Goal: Task Accomplishment & Management: Use online tool/utility

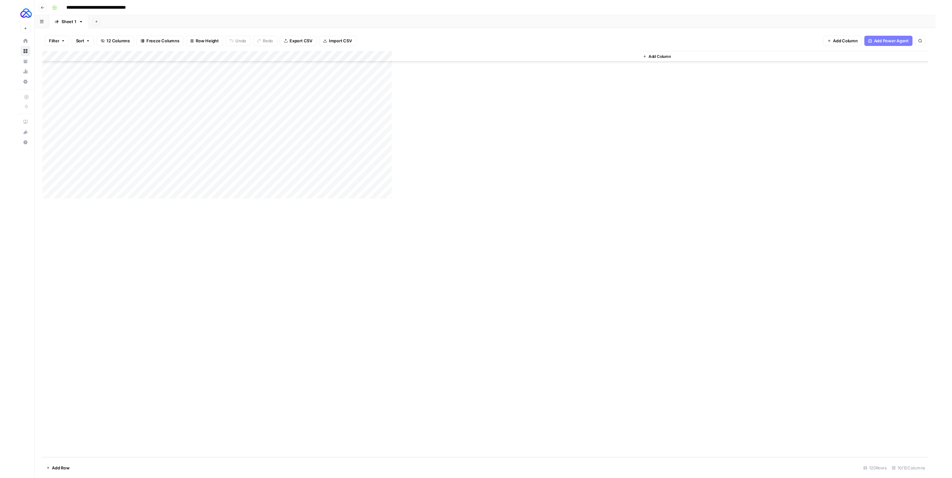
scroll to position [949, 0]
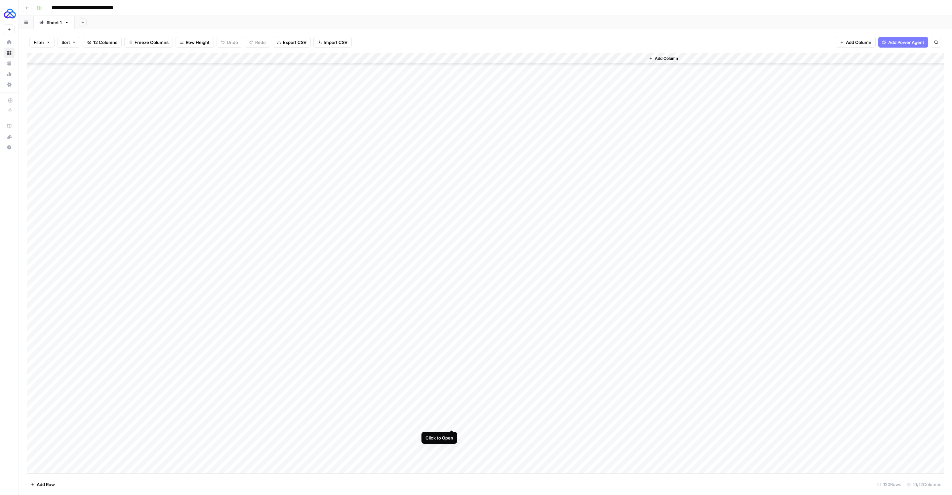
click at [451, 331] on div "Add Column" at bounding box center [485, 263] width 917 height 421
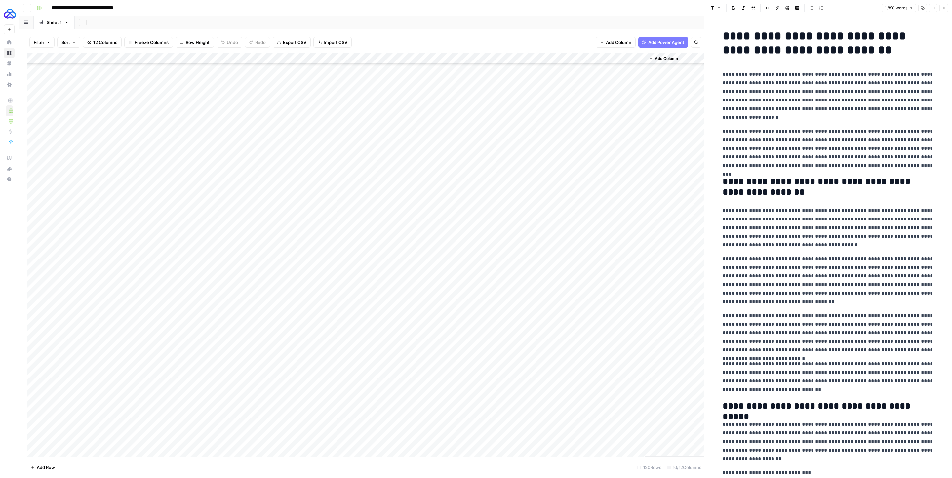
click at [594, 154] on p "**********" at bounding box center [827, 148] width 211 height 43
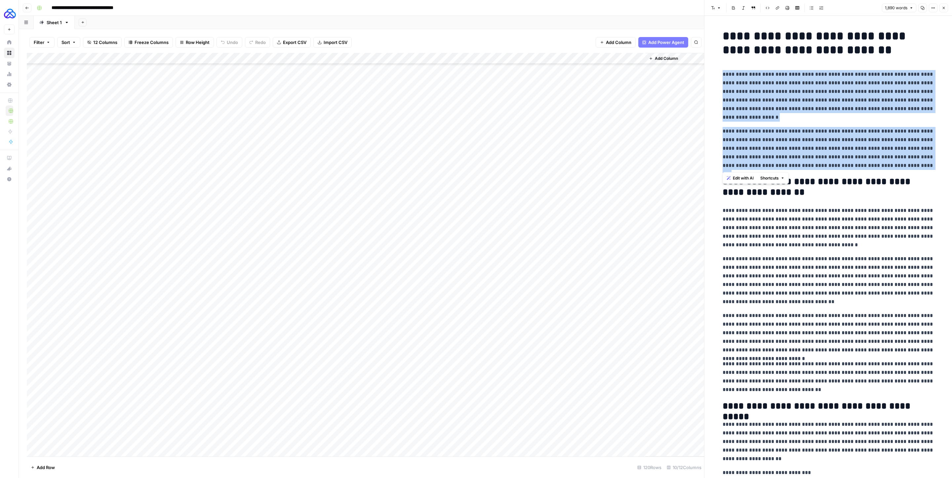
drag, startPoint x: 925, startPoint y: 169, endPoint x: 714, endPoint y: 78, distance: 229.3
click at [594, 116] on p "**********" at bounding box center [827, 96] width 211 height 52
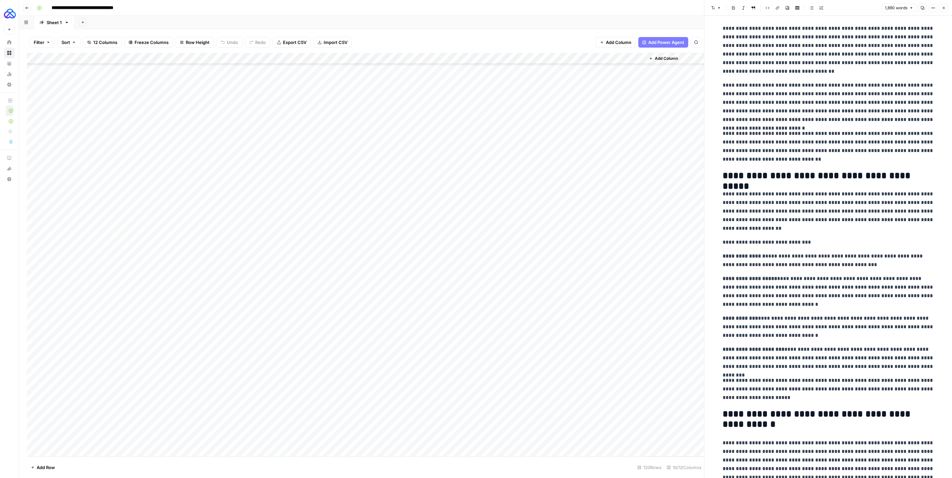
scroll to position [230, 0]
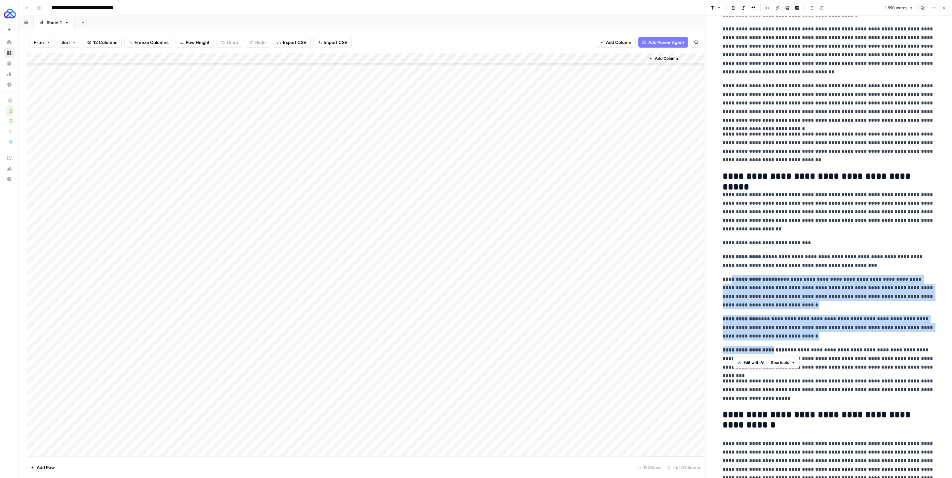
drag, startPoint x: 770, startPoint y: 353, endPoint x: 730, endPoint y: 279, distance: 84.6
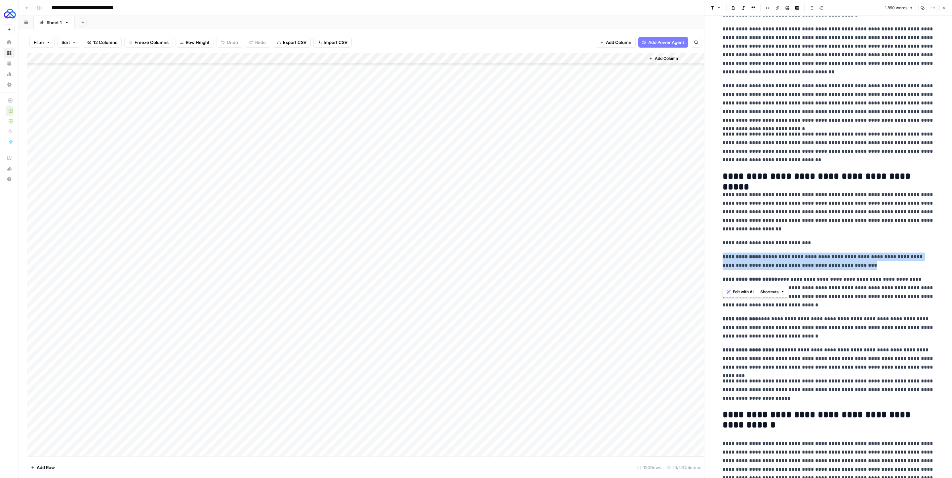
click at [594, 256] on strong "**********" at bounding box center [743, 256] width 43 height 5
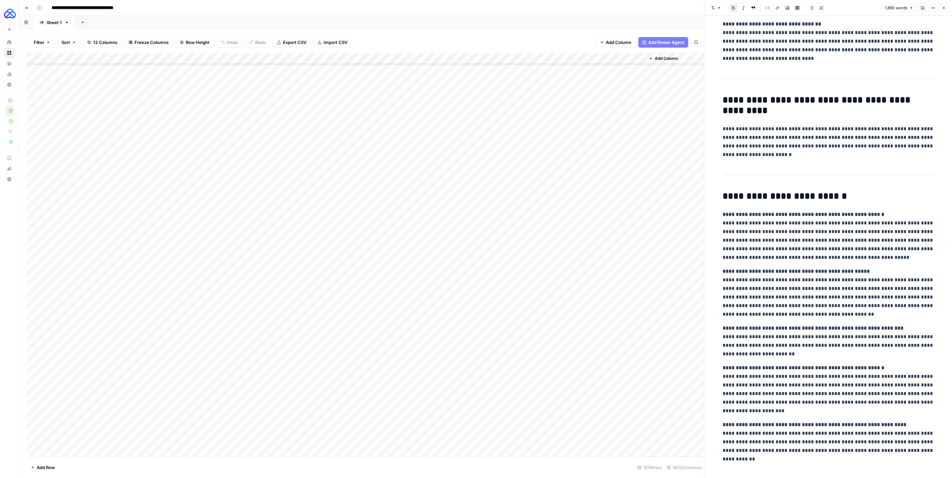
scroll to position [1501, 0]
click at [392, 58] on div "Add Column" at bounding box center [365, 254] width 677 height 403
click at [375, 120] on span "Edit Workflow" at bounding box center [389, 123] width 58 height 7
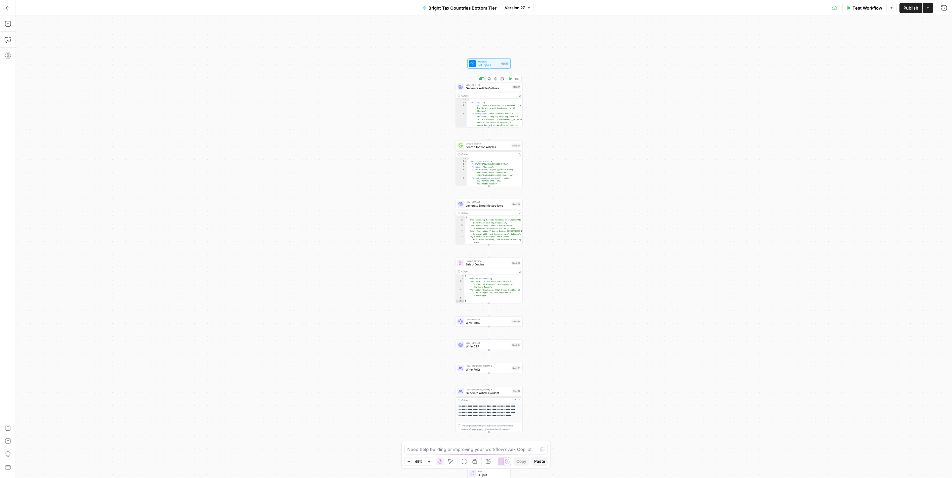
click at [485, 89] on span "Generate Article Outlines" at bounding box center [488, 88] width 45 height 4
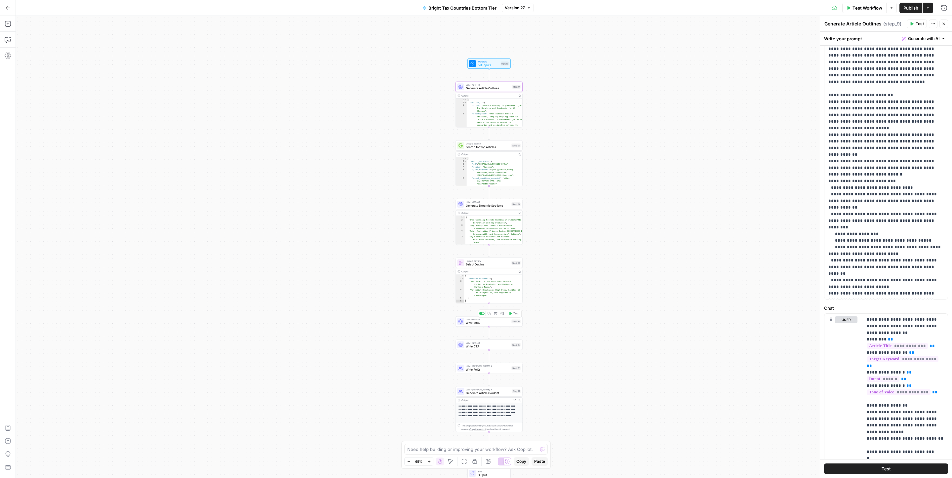
click at [476, 324] on span "Write Intro" at bounding box center [488, 323] width 44 height 4
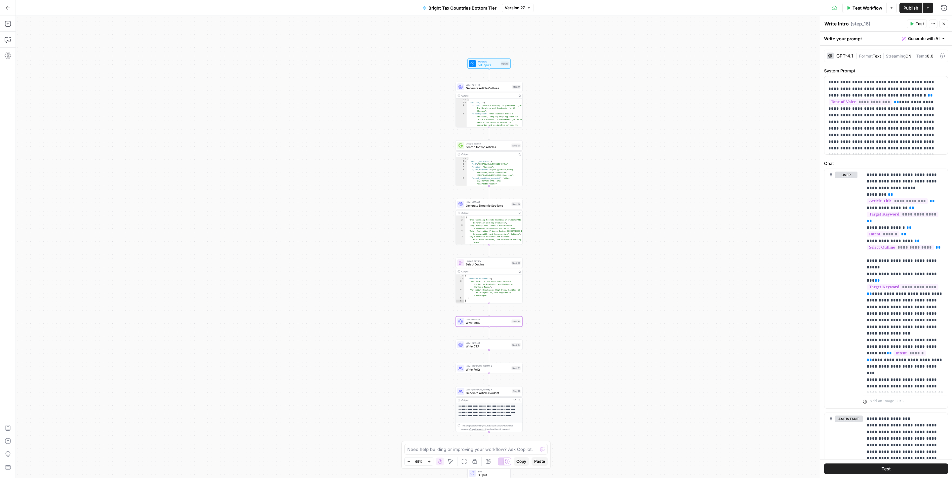
click at [941, 55] on icon at bounding box center [941, 55] width 5 height 5
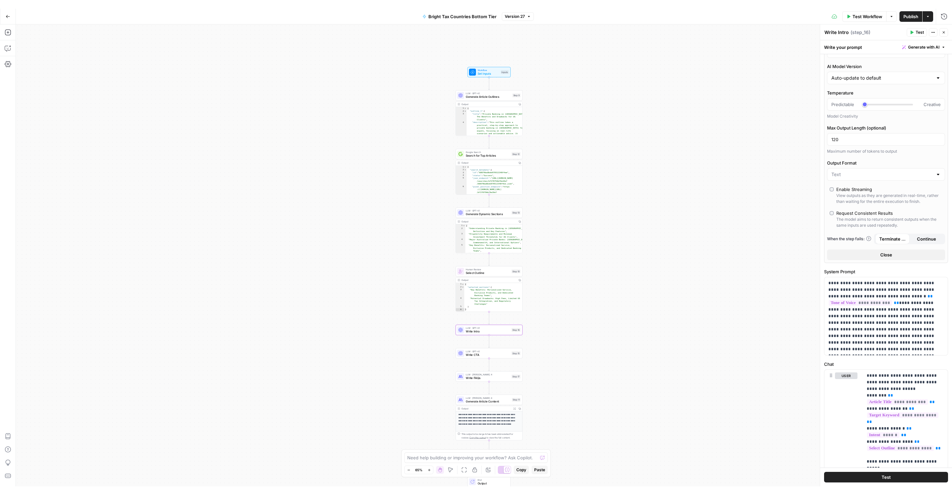
scroll to position [27, 0]
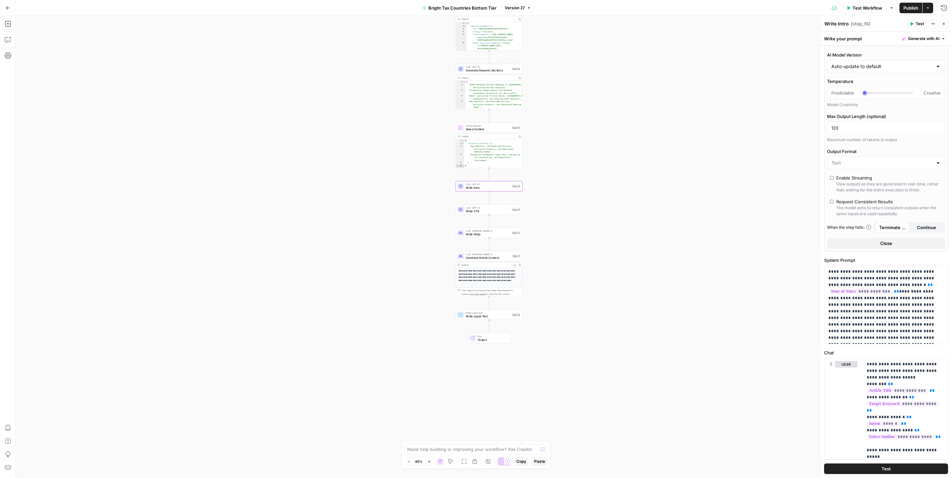
drag, startPoint x: 555, startPoint y: 396, endPoint x: 554, endPoint y: 261, distance: 135.1
click at [555, 261] on div "Workflow Set Inputs Inputs LLM · GPT-4.1 Generate Article Outlines Step 9 Outpu…" at bounding box center [484, 247] width 936 height 462
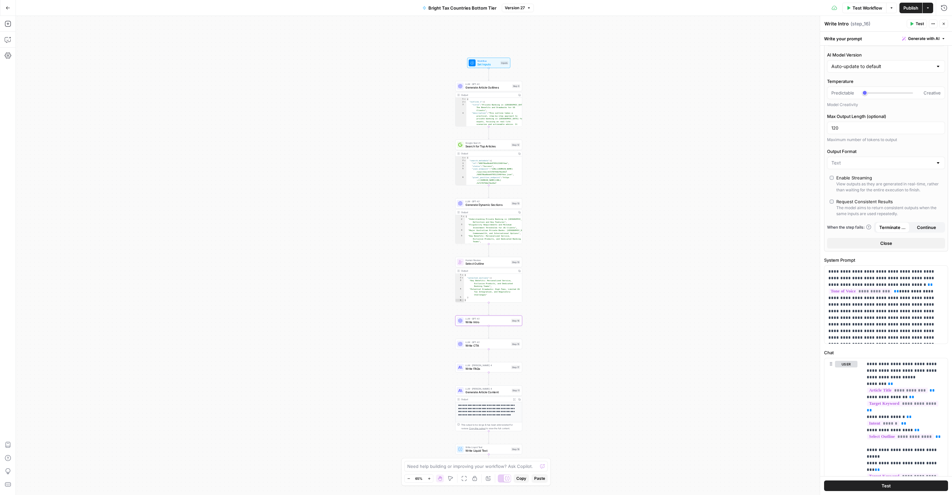
drag, startPoint x: 341, startPoint y: 189, endPoint x: 341, endPoint y: 322, distance: 133.5
click at [341, 322] on div "Workflow Set Inputs Inputs LLM · GPT-4.1 Generate Article Outlines Step 9 Outpu…" at bounding box center [484, 255] width 936 height 479
click at [7, 6] on icon "button" at bounding box center [8, 8] width 5 height 5
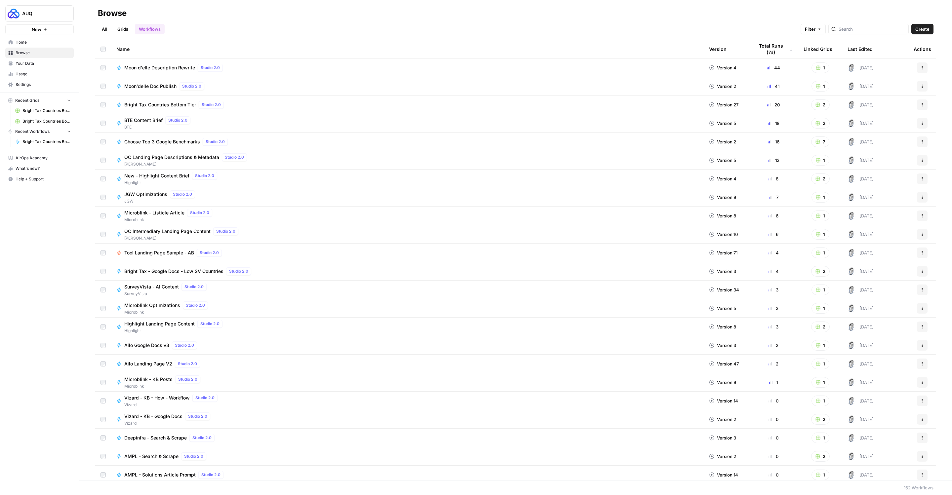
click at [101, 31] on link "All" at bounding box center [104, 29] width 13 height 11
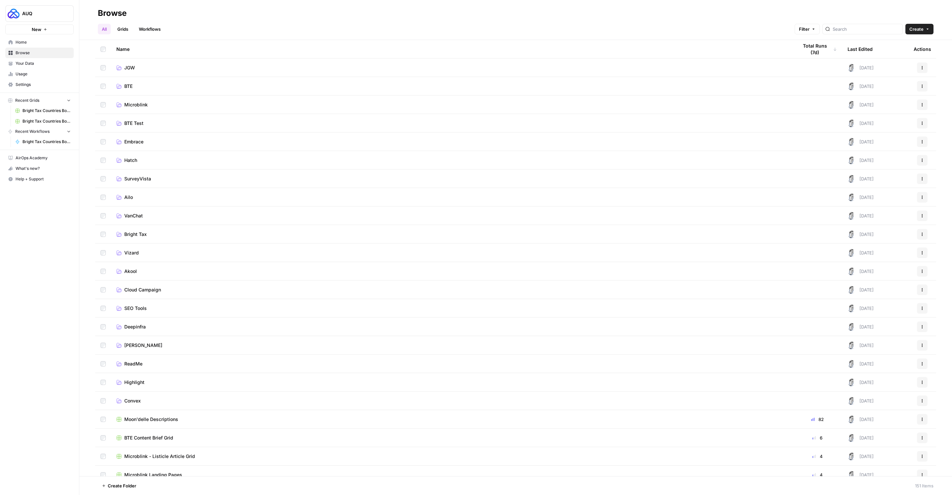
click at [866, 33] on div at bounding box center [862, 29] width 80 height 11
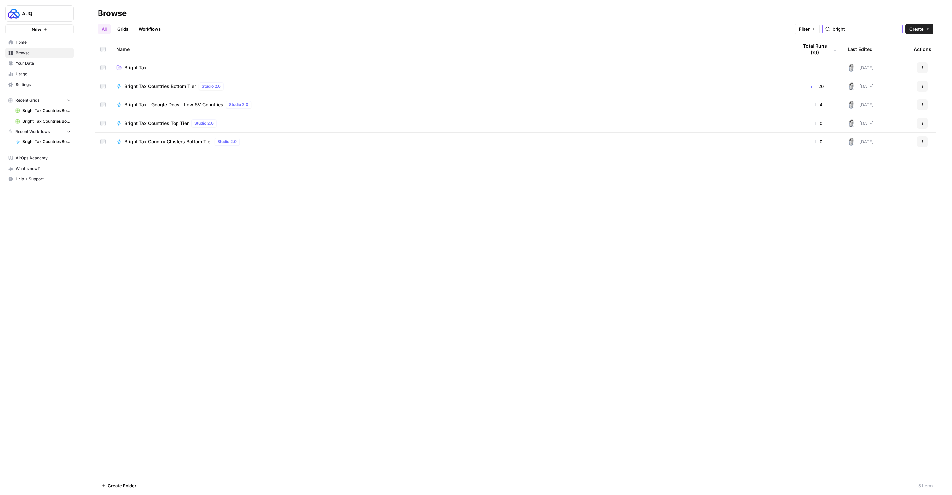
type input "bright"
click at [131, 67] on span "Bright Tax" at bounding box center [135, 67] width 22 height 7
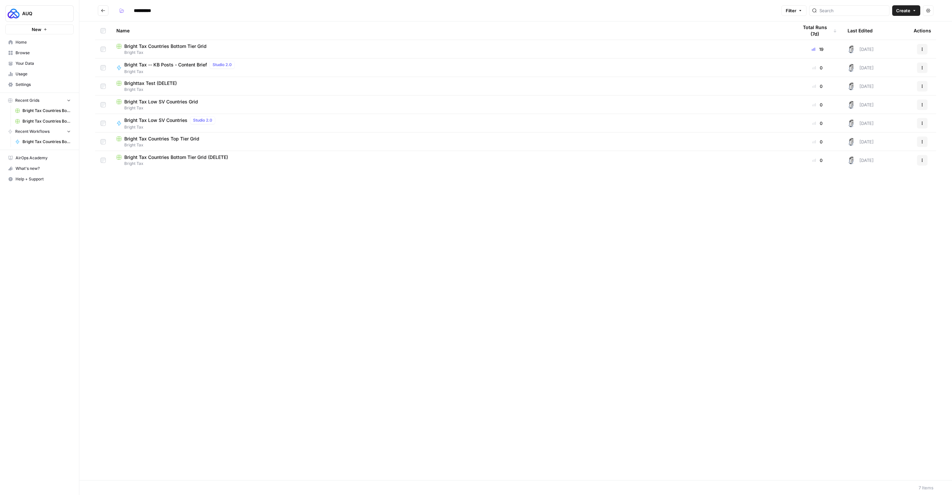
click at [156, 101] on span "Bright Tax Low SV Countries Grid" at bounding box center [161, 101] width 74 height 7
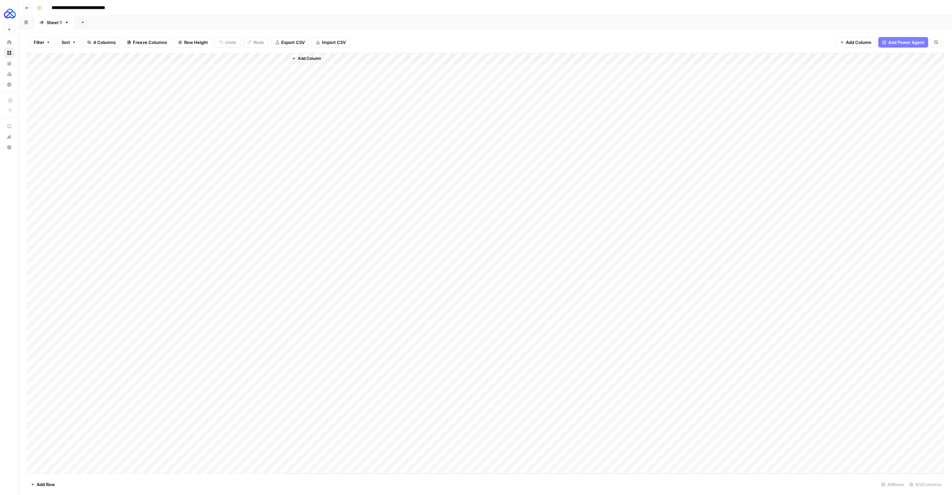
click at [214, 58] on div "Add Column" at bounding box center [485, 263] width 917 height 421
click at [196, 124] on span "Edit Workflow" at bounding box center [211, 123] width 58 height 7
click at [214, 57] on div "Add Column" at bounding box center [485, 263] width 917 height 421
click at [207, 122] on span "Edit Workflow" at bounding box center [211, 123] width 58 height 7
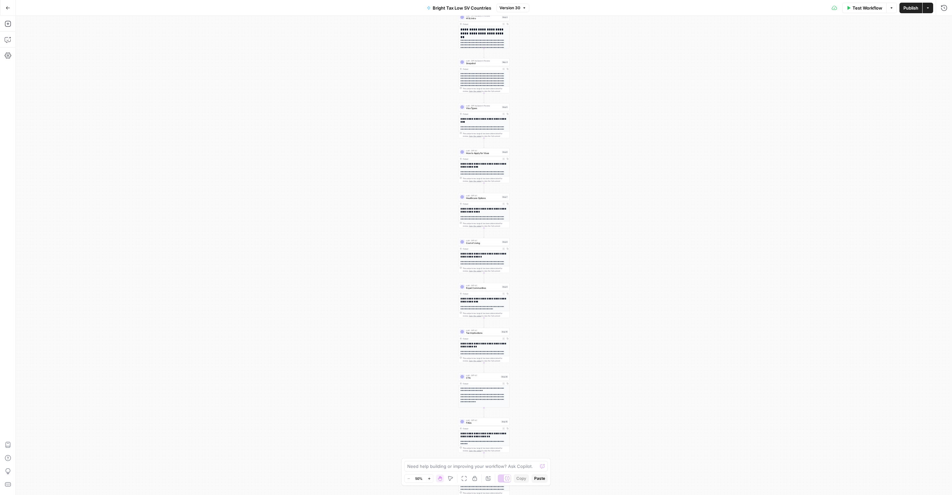
click at [9, 6] on icon "button" at bounding box center [8, 8] width 5 height 5
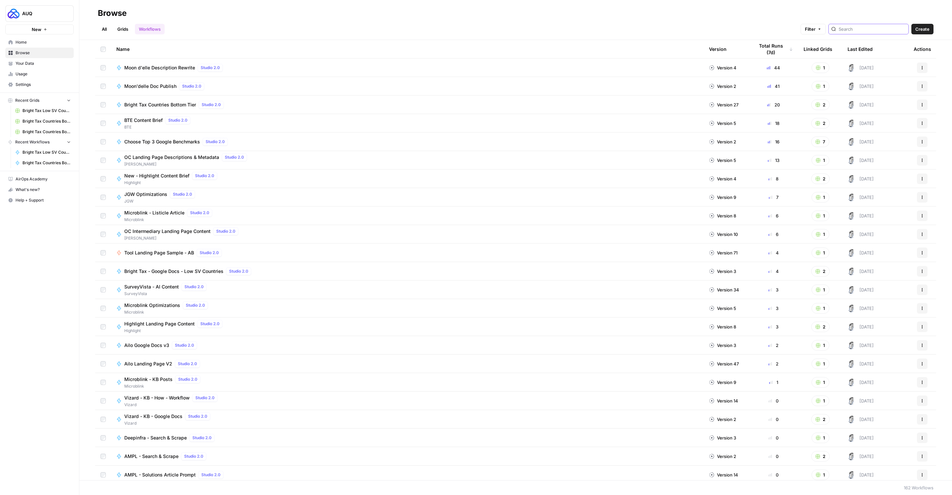
click at [874, 28] on input "search" at bounding box center [871, 29] width 67 height 7
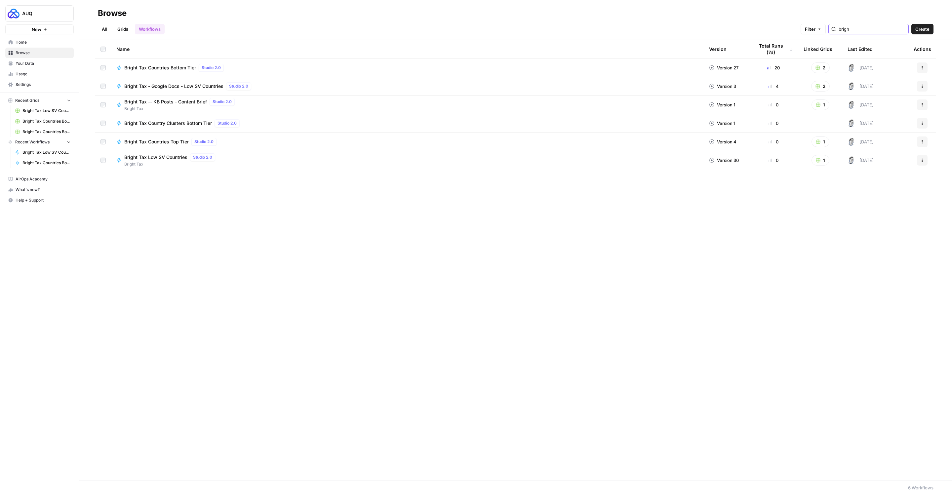
type input "brigh"
click at [120, 30] on link "Grids" at bounding box center [122, 29] width 19 height 11
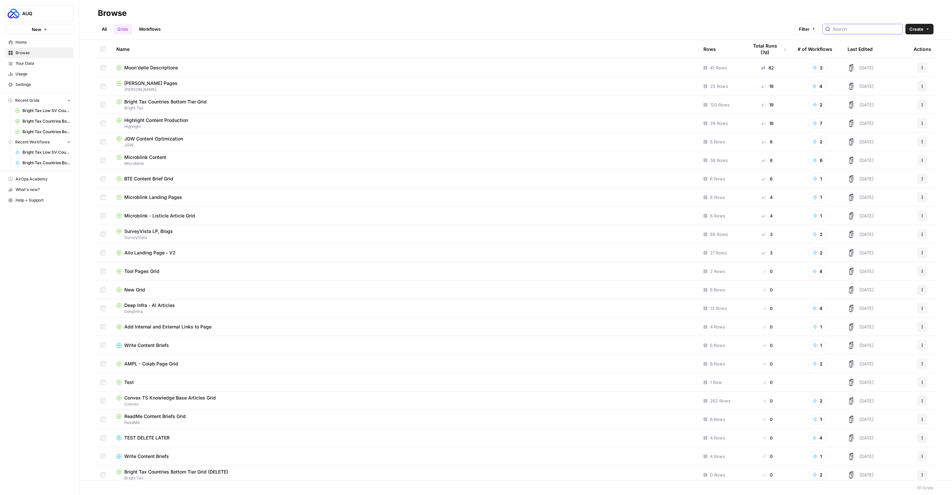
click at [858, 28] on input "search" at bounding box center [865, 29] width 67 height 7
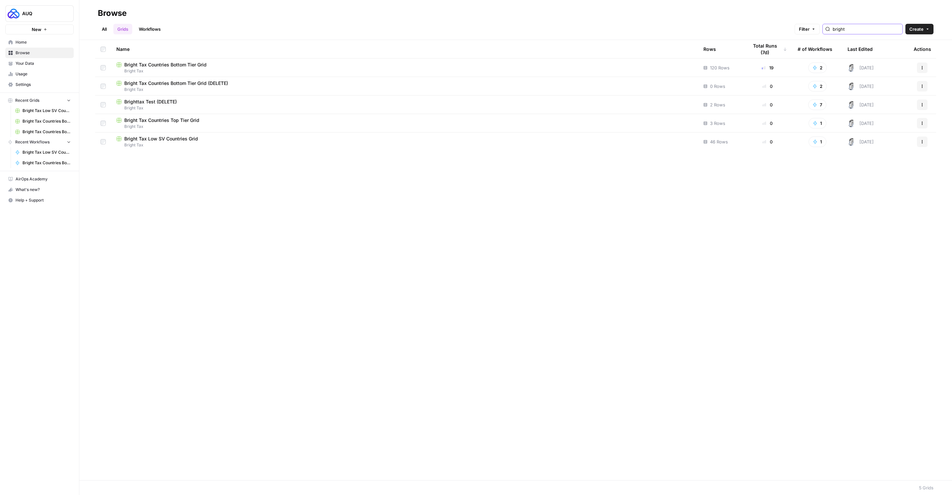
type input "bright"
